Goal: Contribute content

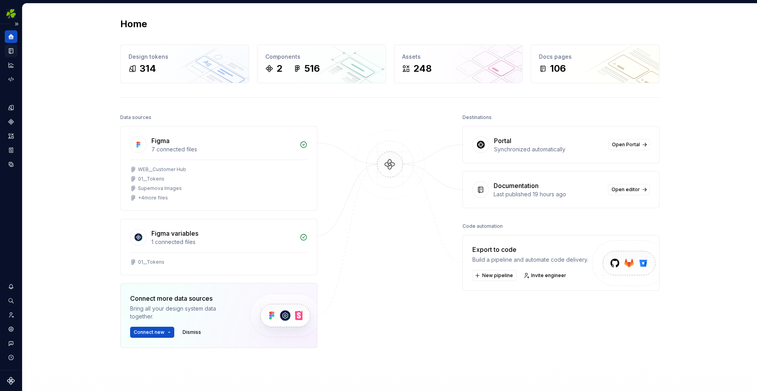
click at [14, 50] on icon "Documentation" at bounding box center [10, 50] width 7 height 7
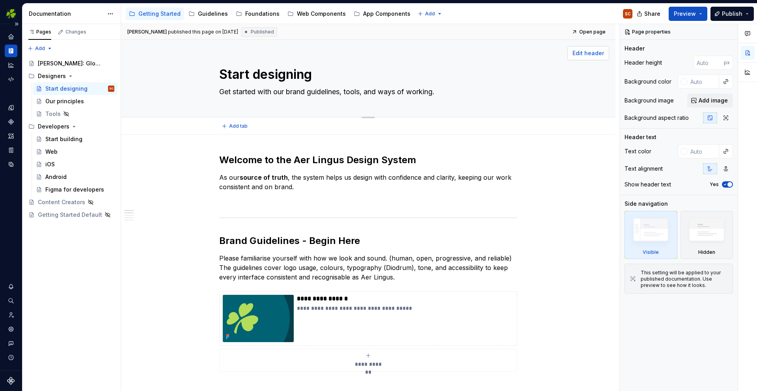
click at [584, 54] on span "Edit header" at bounding box center [588, 53] width 32 height 8
click at [585, 56] on span "Edit header" at bounding box center [588, 53] width 32 height 8
click at [705, 99] on span "Add image" at bounding box center [712, 101] width 29 height 8
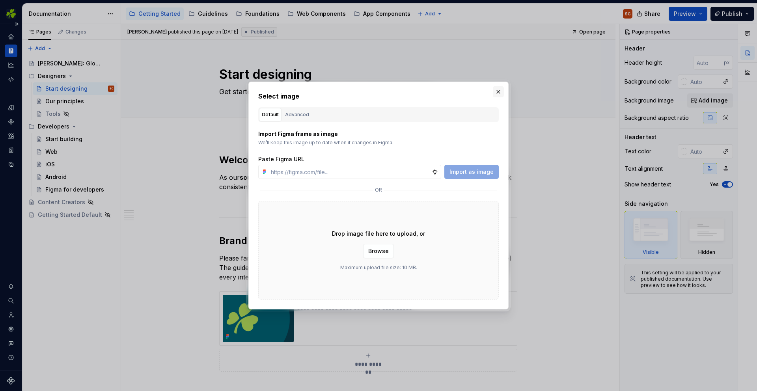
click at [499, 91] on button "button" at bounding box center [498, 91] width 11 height 11
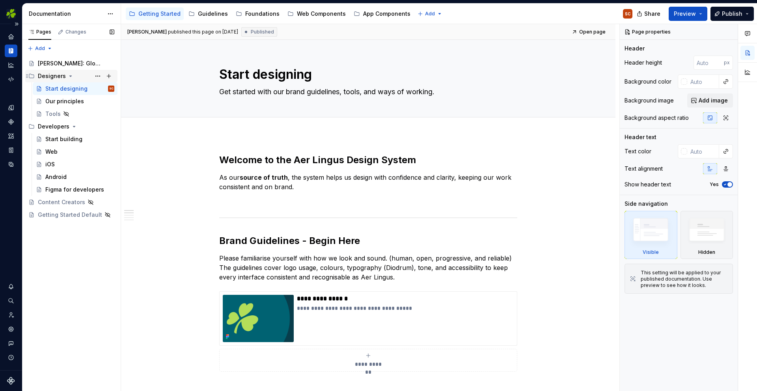
click at [55, 74] on div "Designers" at bounding box center [52, 76] width 28 height 8
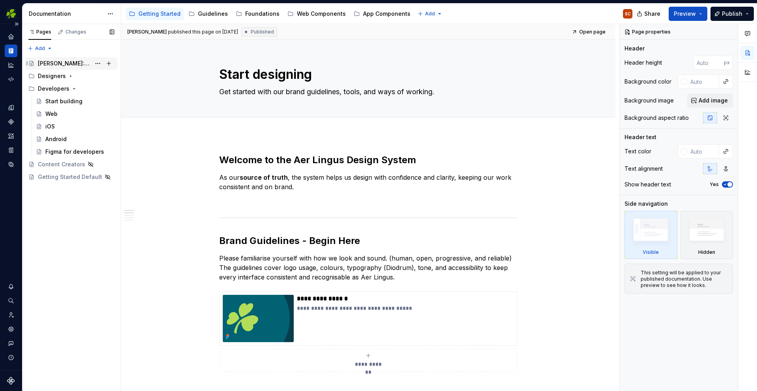
click at [57, 62] on div "[PERSON_NAME]: Global Experience Language" at bounding box center [64, 64] width 53 height 8
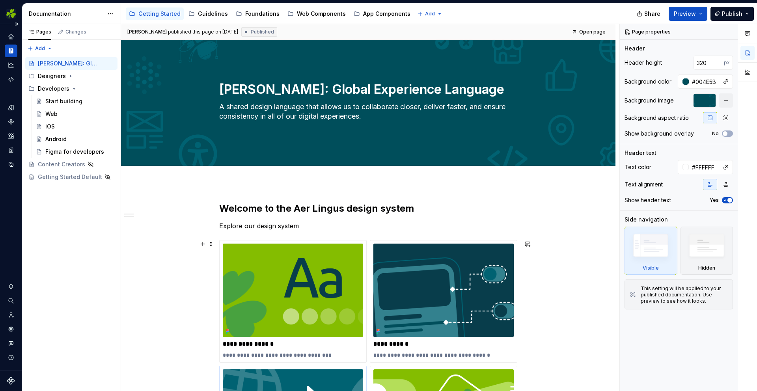
type textarea "*"
